Goal: Information Seeking & Learning: Check status

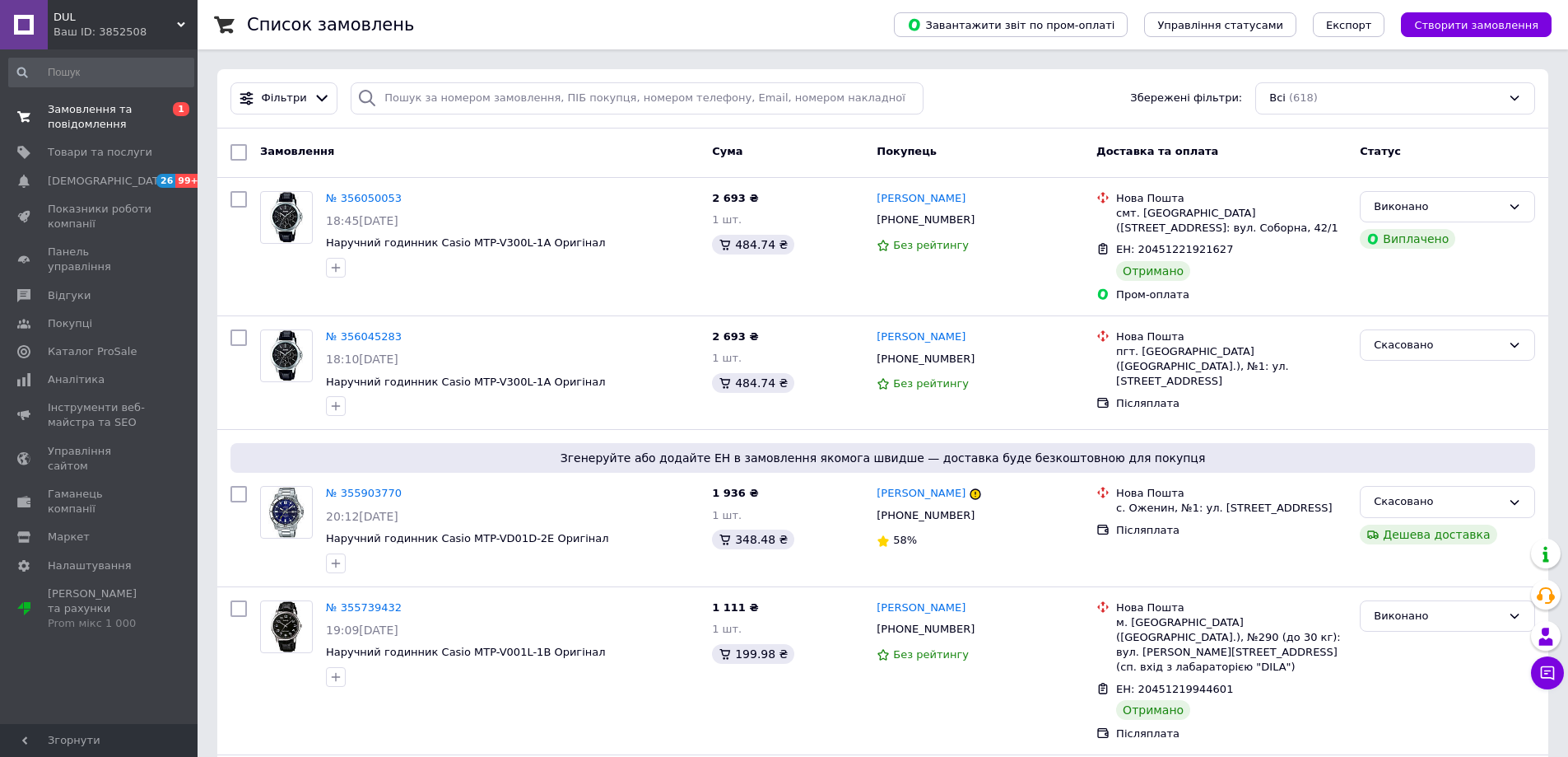
click at [66, 120] on span "Замовлення та повідомлення" at bounding box center [100, 117] width 104 height 30
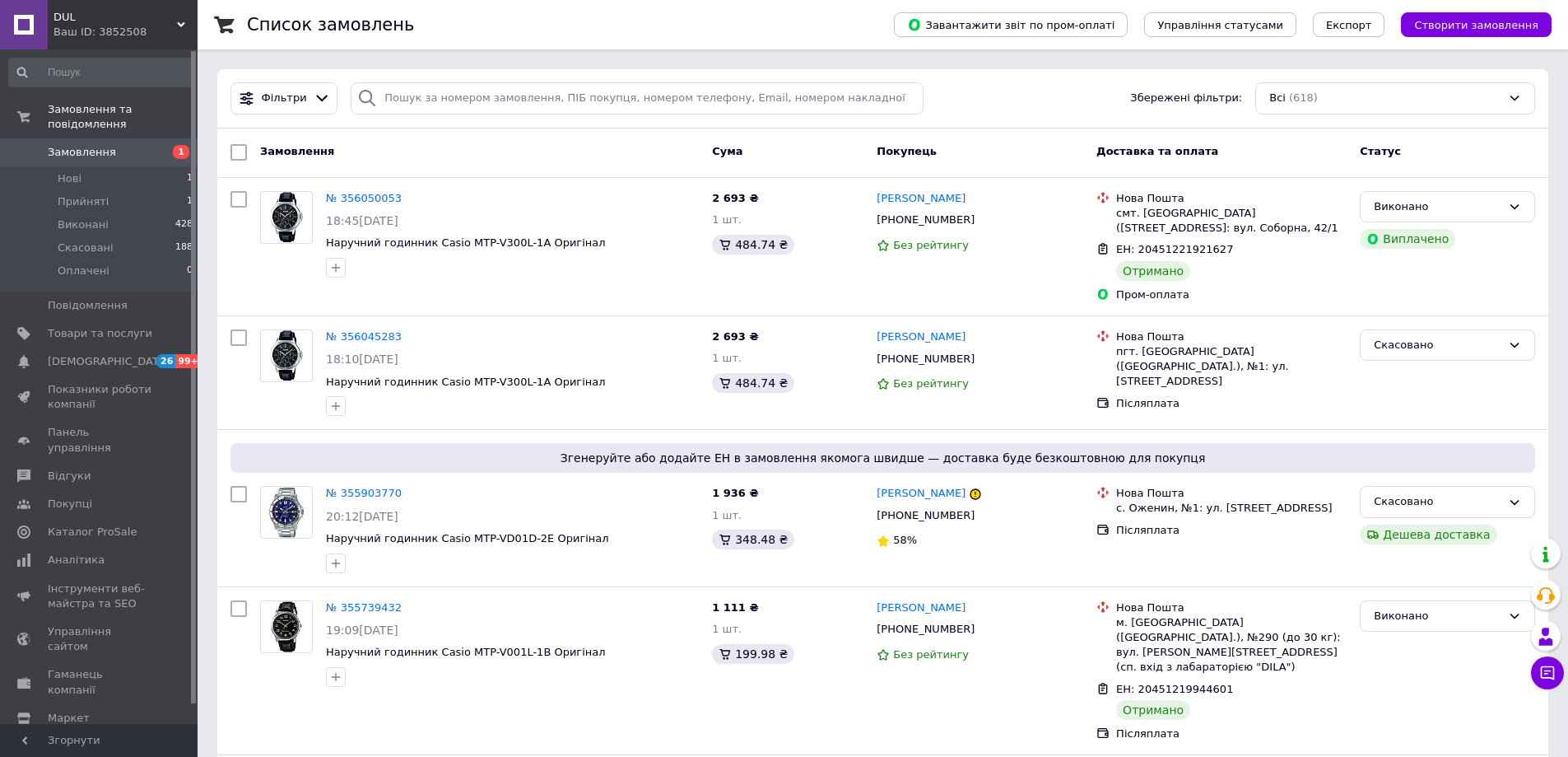
click at [76, 145] on span "Замовлення" at bounding box center [81, 152] width 69 height 15
click at [86, 326] on span "Товари та послуги" at bounding box center [100, 333] width 104 height 15
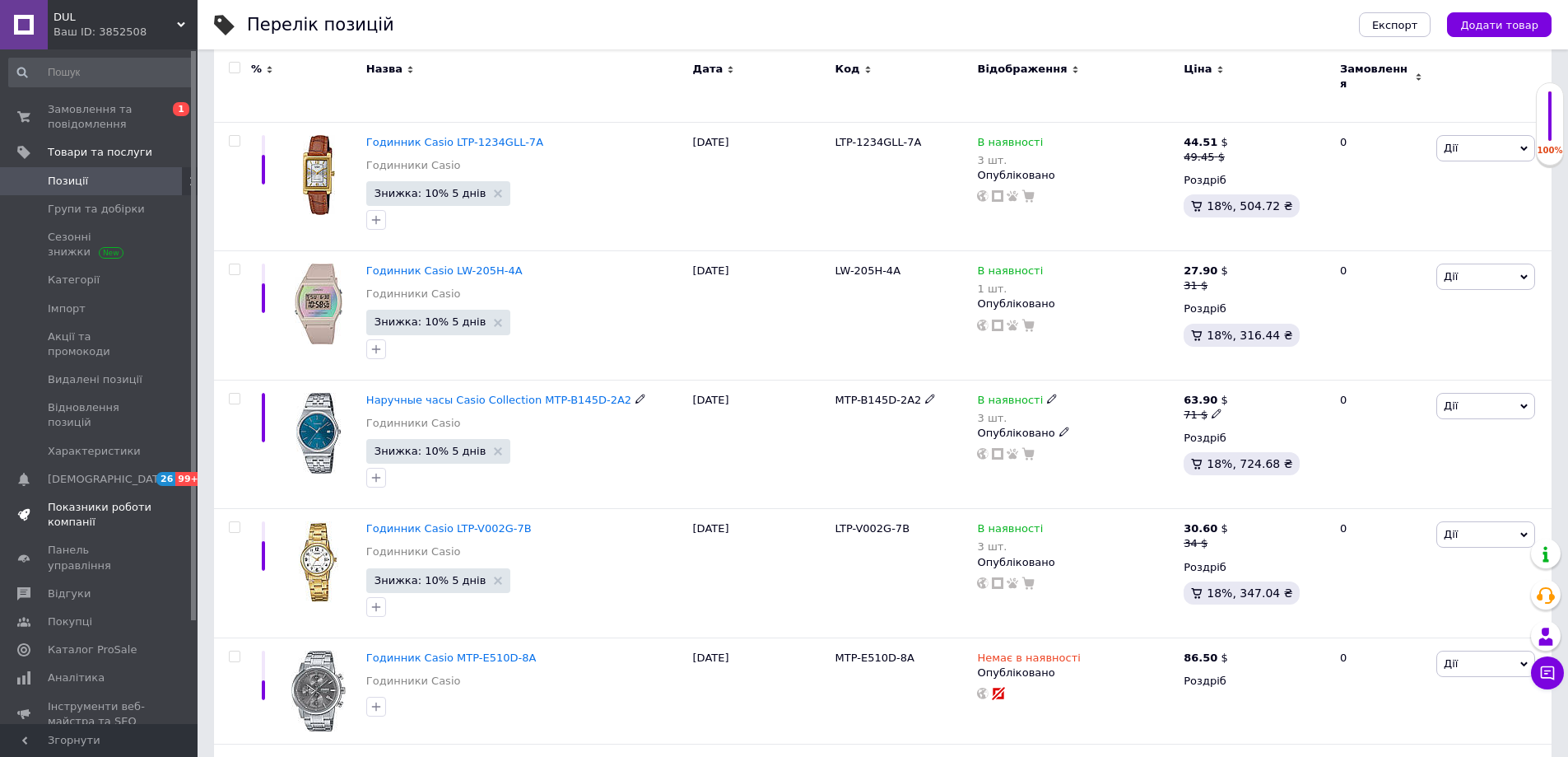
scroll to position [494, 0]
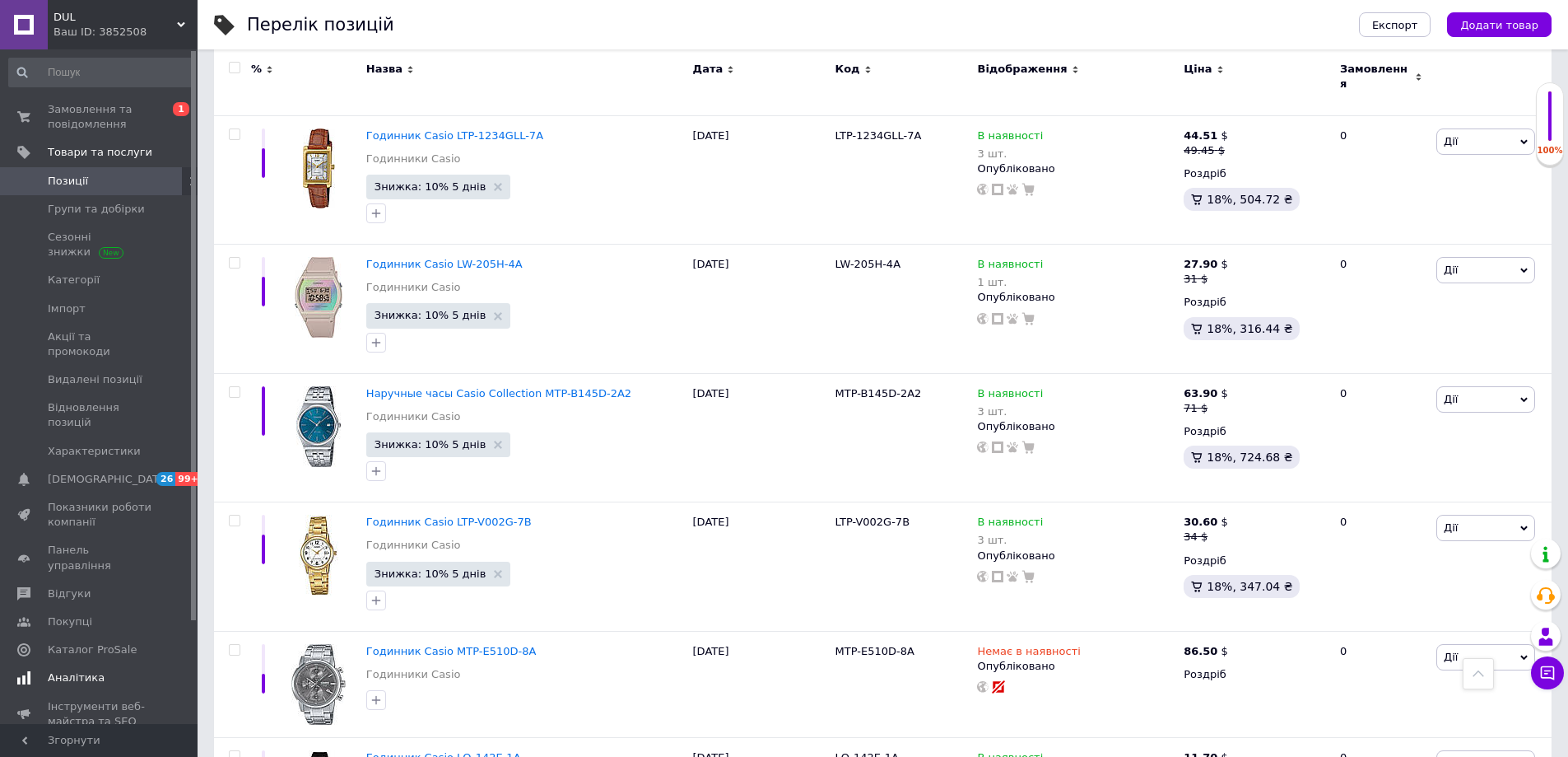
click at [91, 663] on link "Аналітика" at bounding box center [102, 677] width 203 height 28
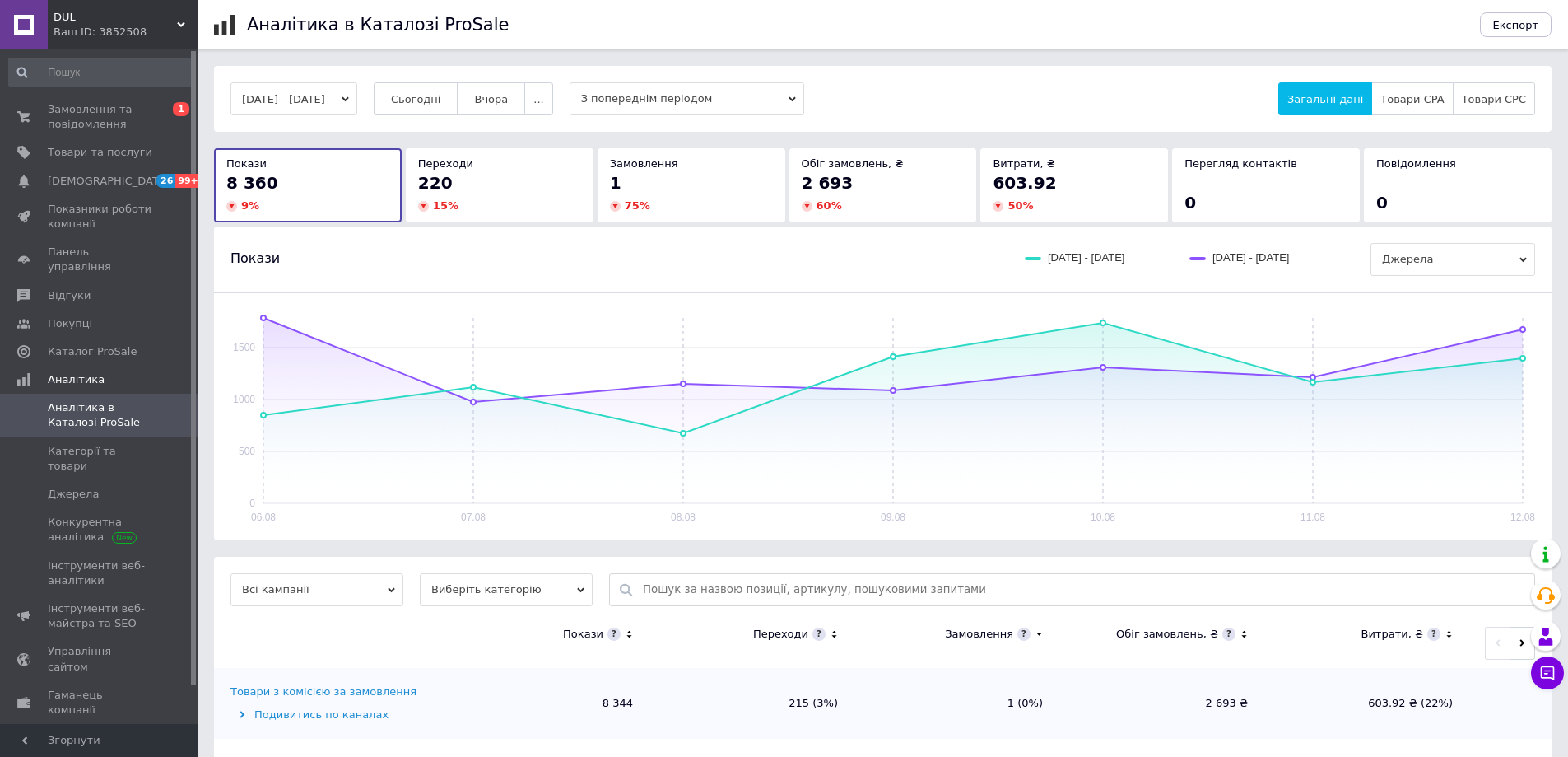
click at [544, 189] on div "220" at bounding box center [500, 183] width 163 height 23
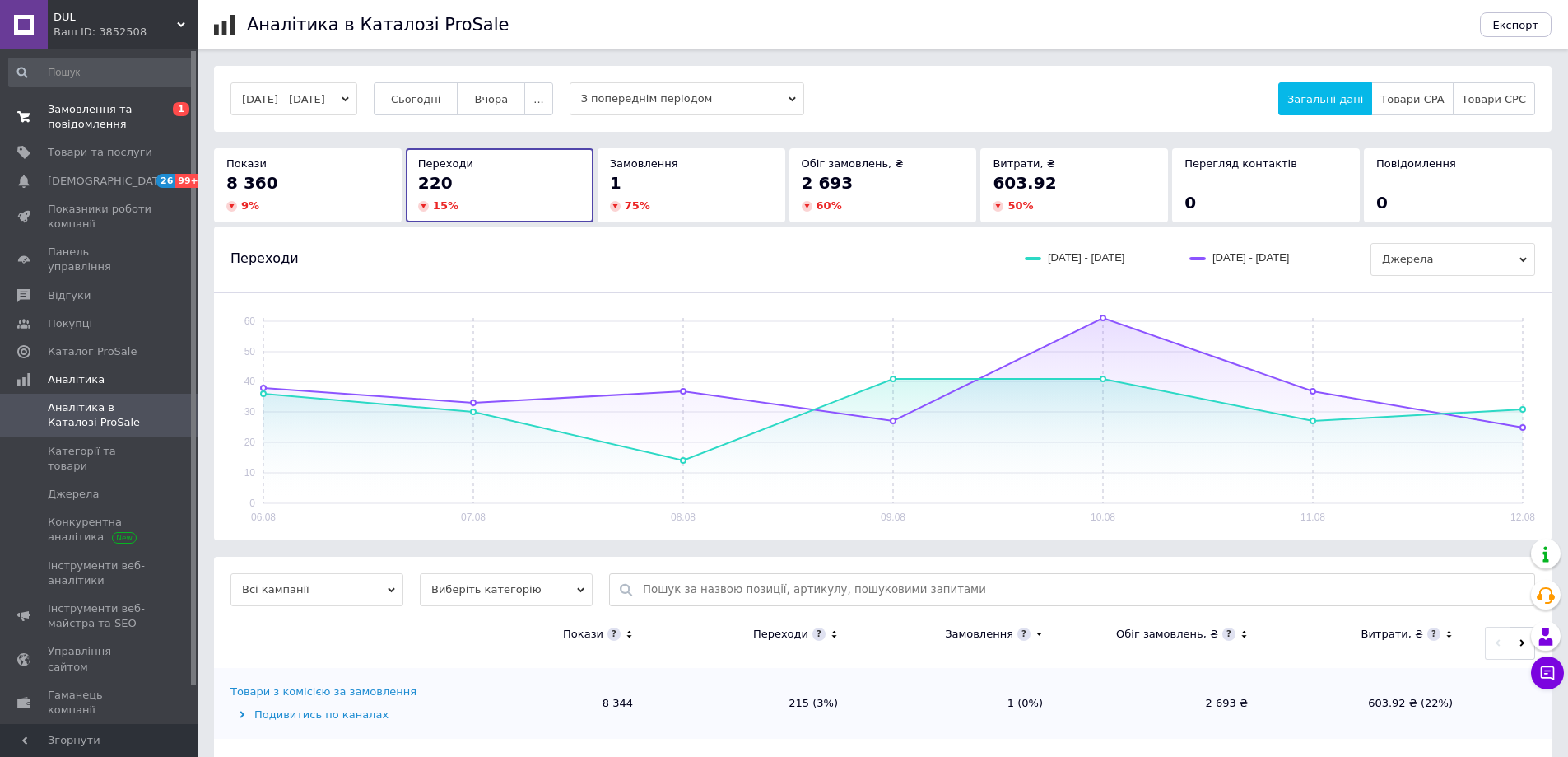
click at [73, 125] on span "Замовлення та повідомлення" at bounding box center [100, 117] width 104 height 30
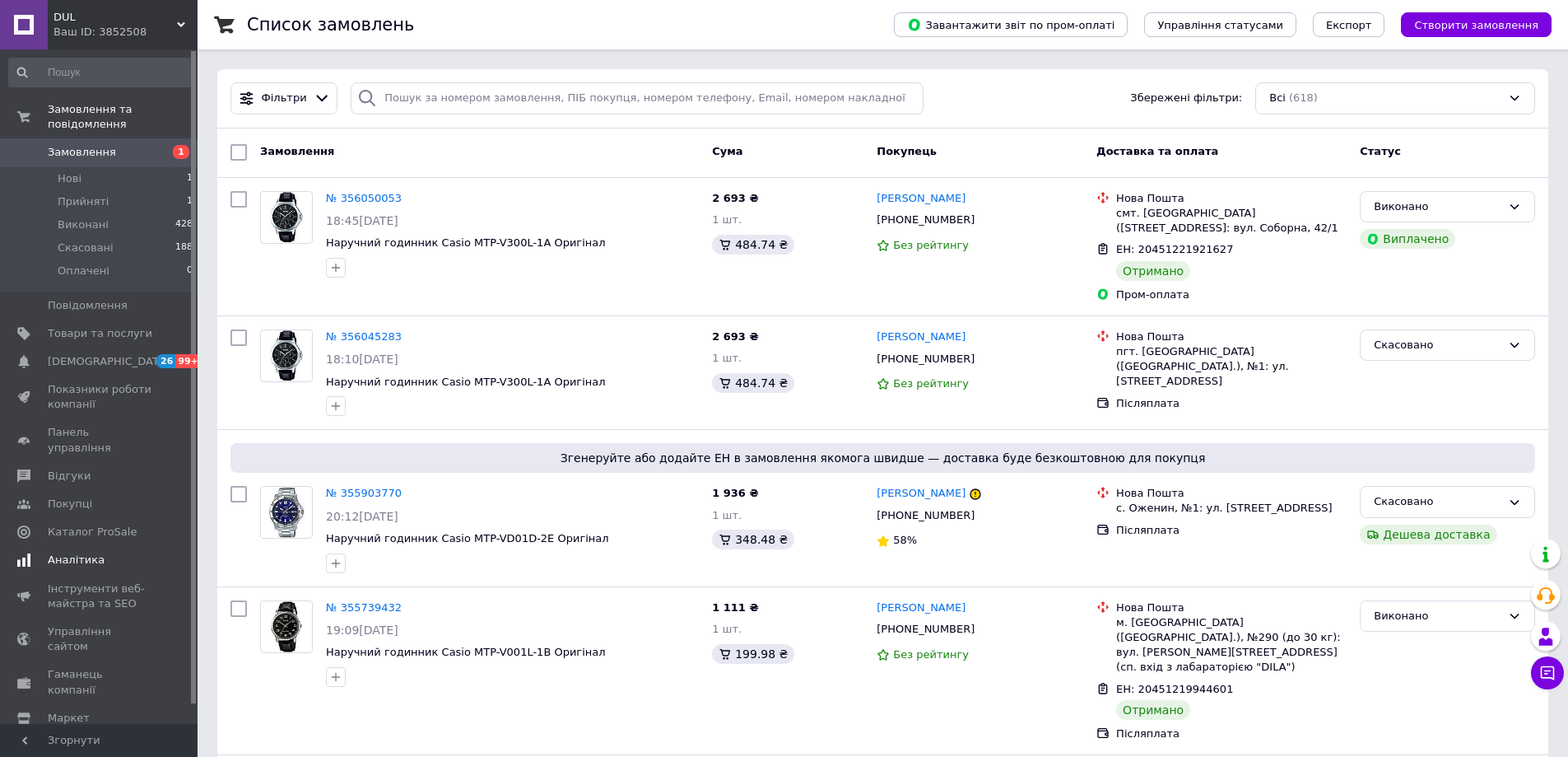
click at [72, 546] on link "Аналітика" at bounding box center [102, 560] width 203 height 28
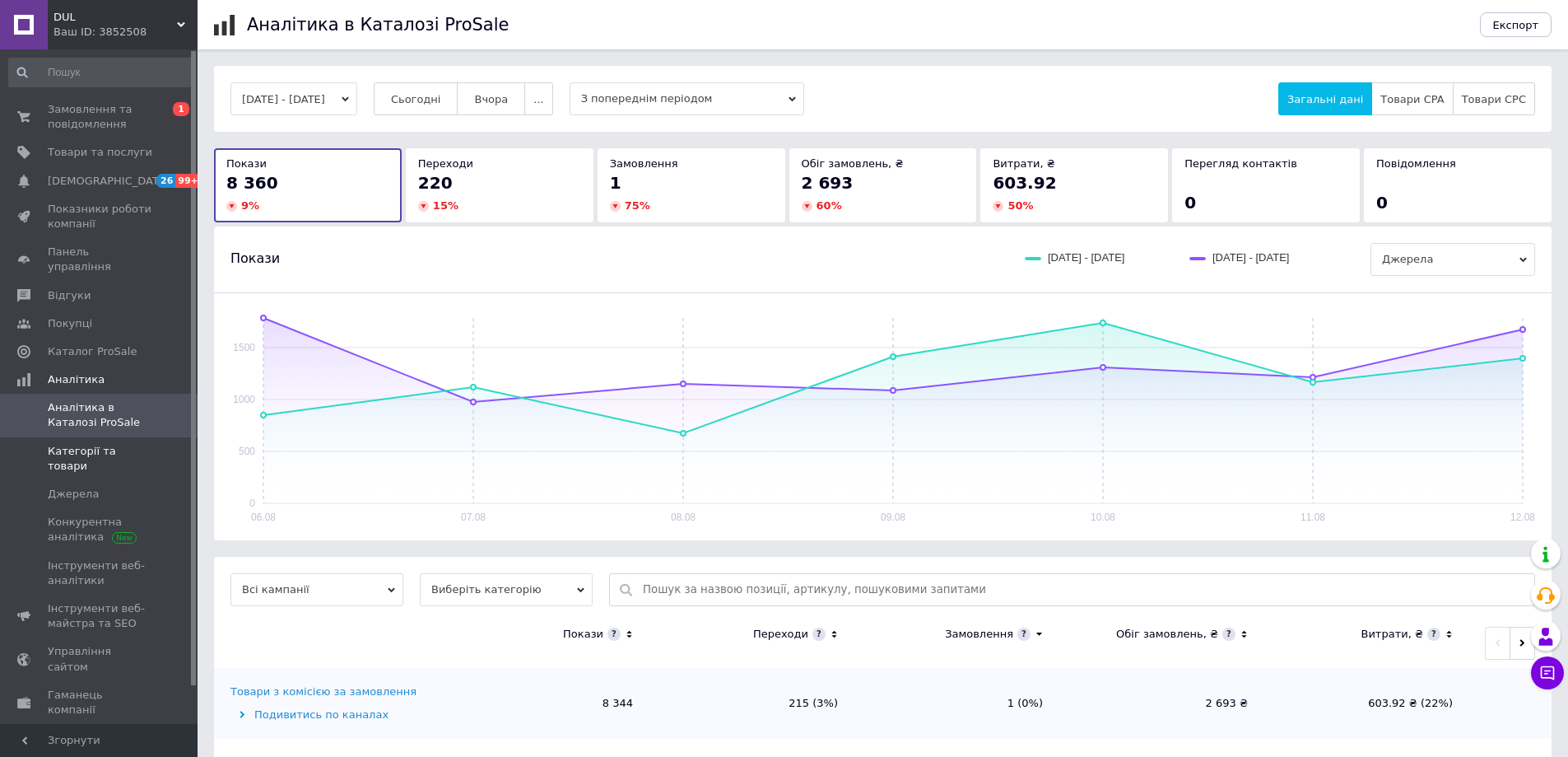
click at [86, 444] on span "Категорії та товари" at bounding box center [100, 458] width 104 height 30
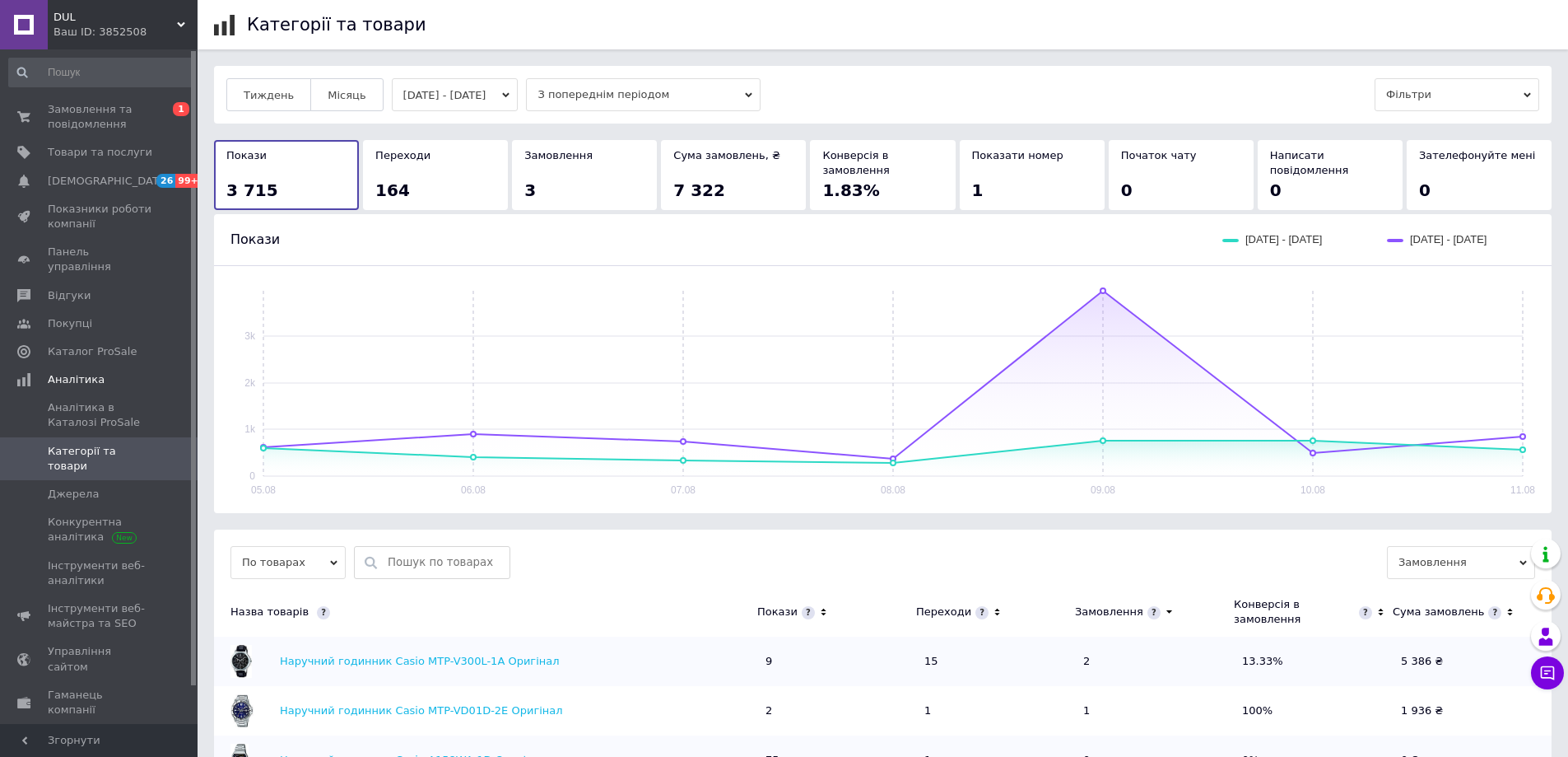
scroll to position [82, 0]
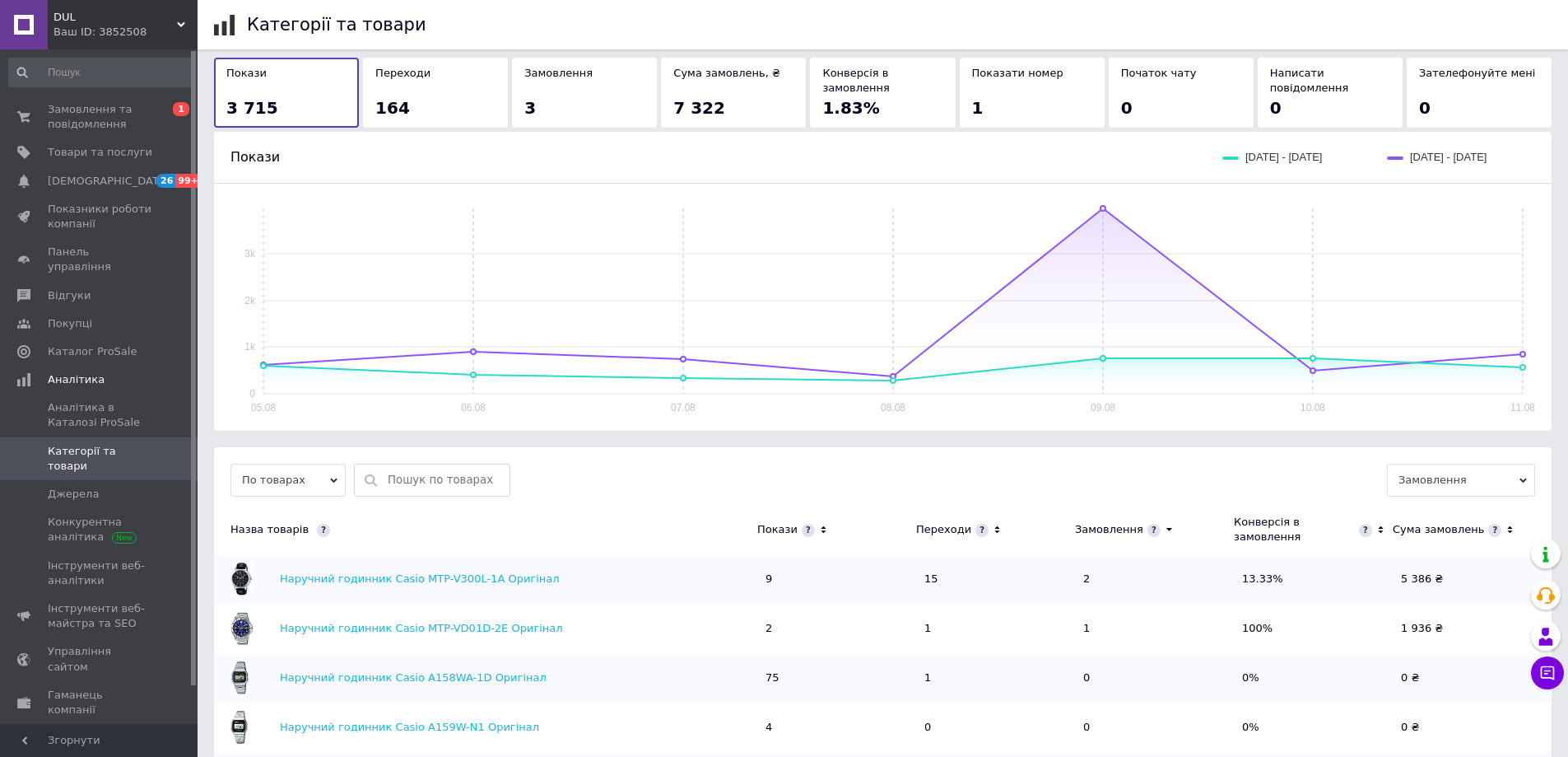
click at [994, 523] on icon at bounding box center [997, 530] width 11 height 14
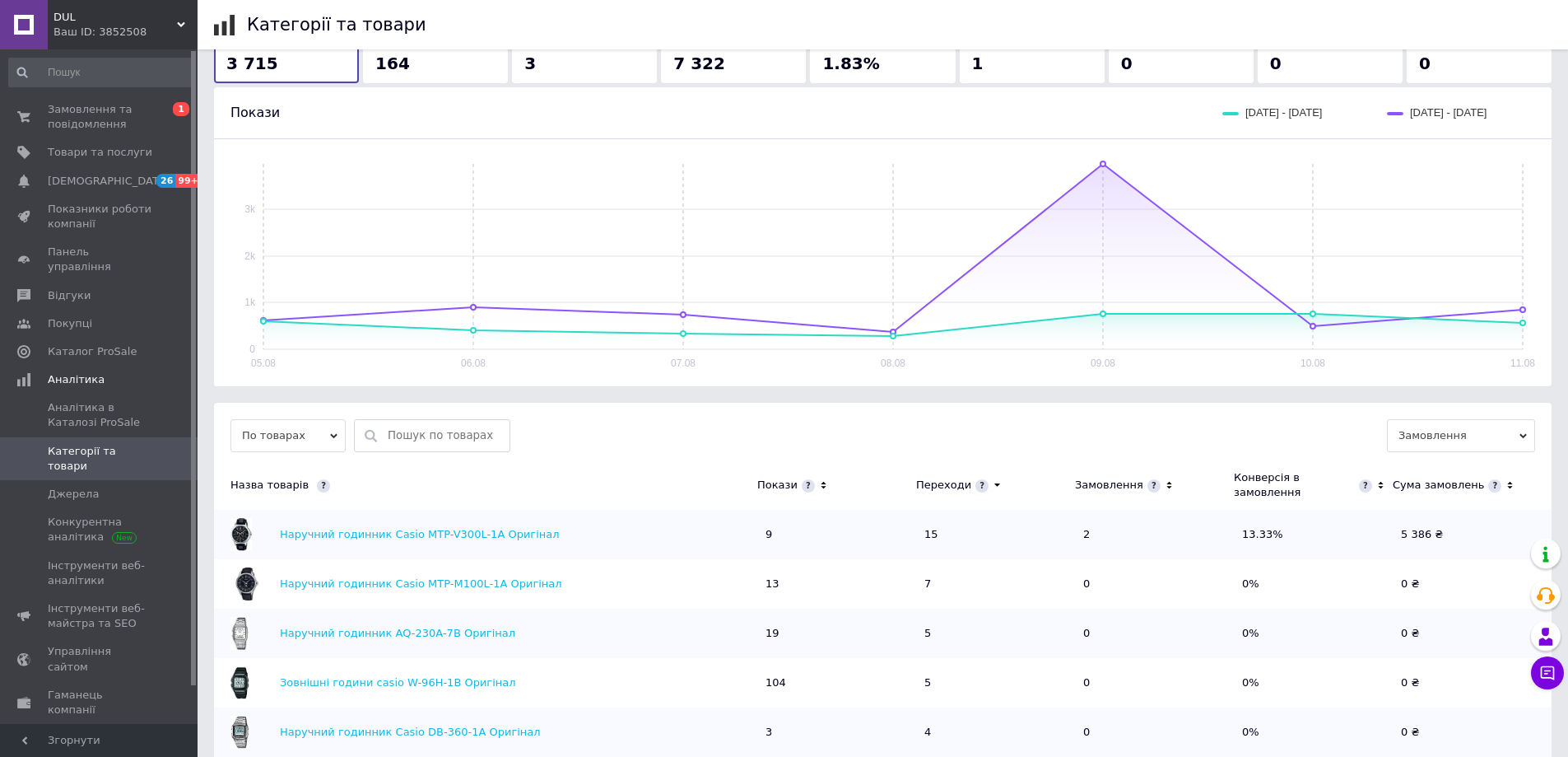
scroll to position [0, 0]
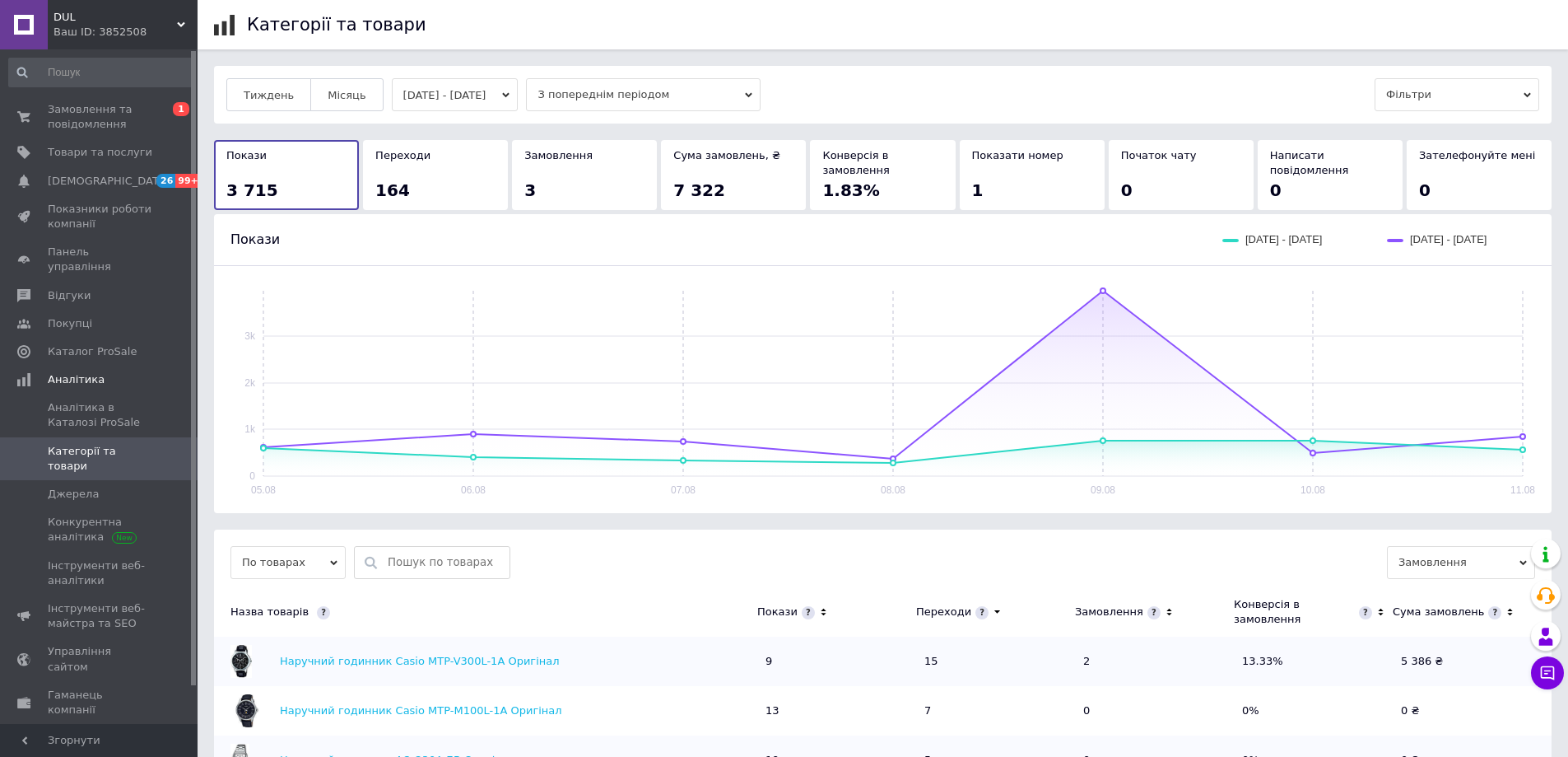
click at [498, 96] on button "[DATE] - [DATE]" at bounding box center [454, 95] width 127 height 33
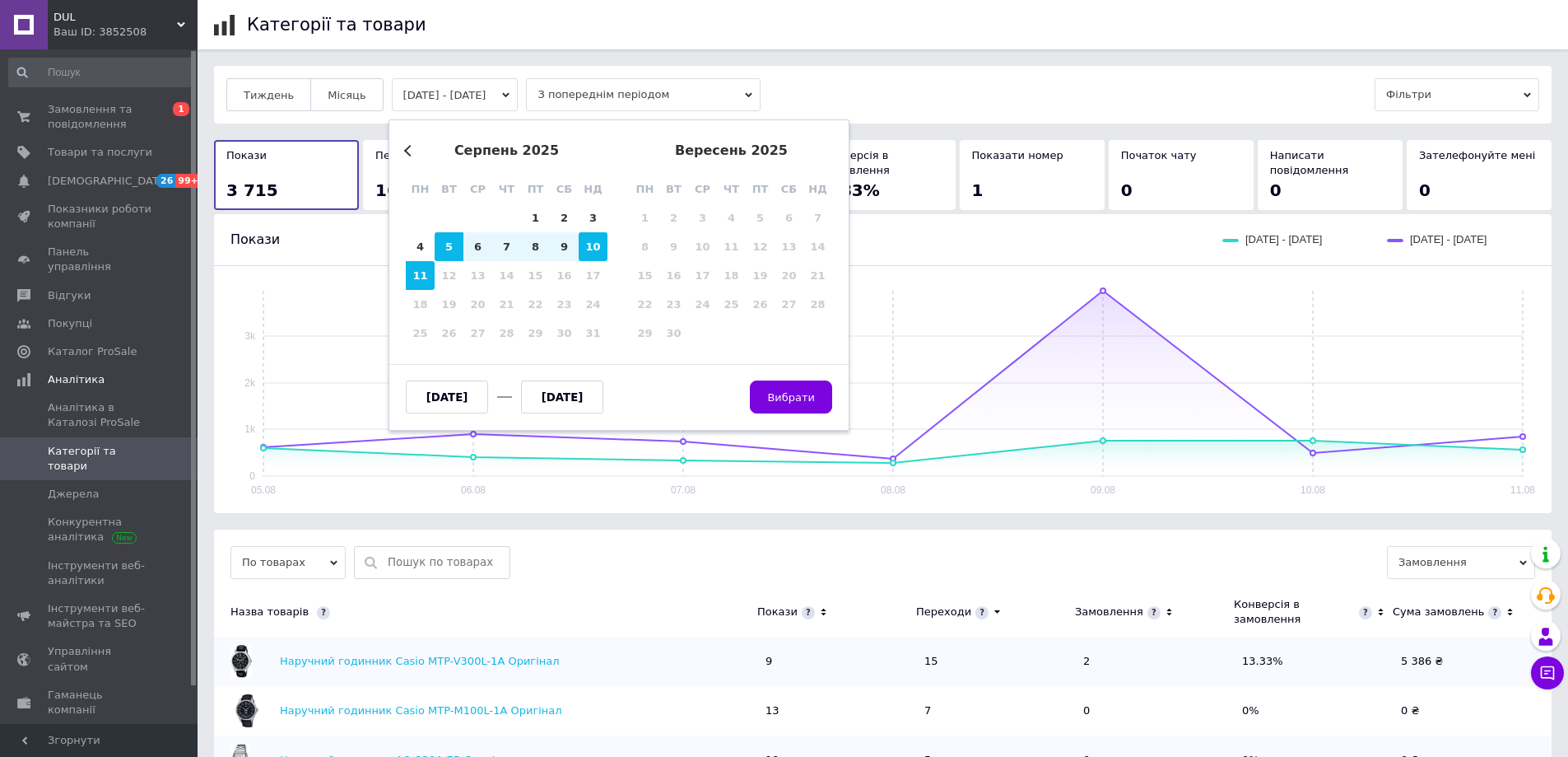
click at [592, 249] on div "10" at bounding box center [594, 247] width 29 height 29
type input "[DATE]"
click at [424, 277] on div "11" at bounding box center [421, 276] width 29 height 29
type input "[DATE]"
click at [774, 395] on span "Вибрати" at bounding box center [791, 397] width 47 height 13
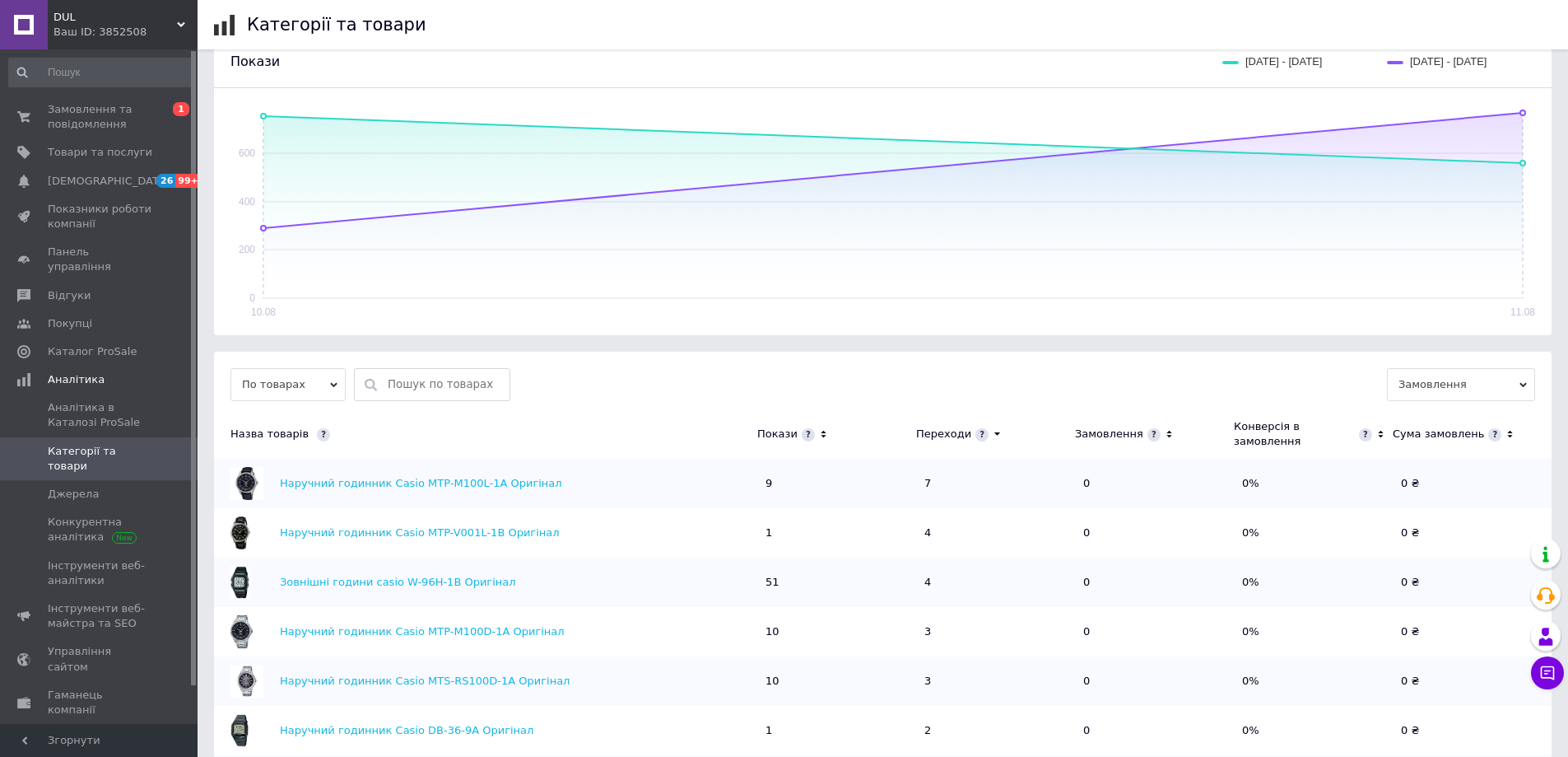
scroll to position [412, 0]
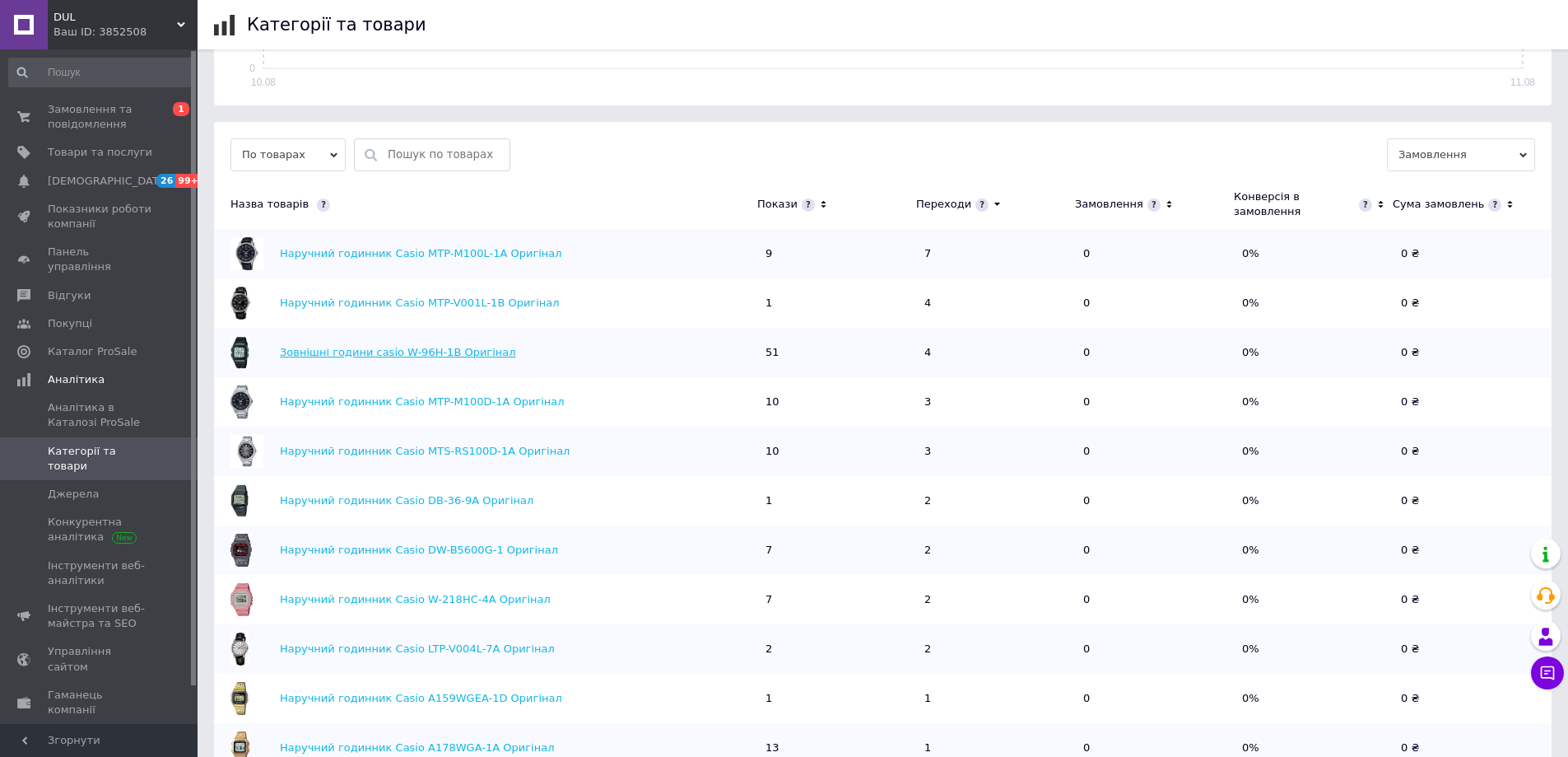
click at [413, 356] on link "Зовнішні години casio W-96H-1B Оригінал" at bounding box center [398, 352] width 236 height 13
